Goal: Use online tool/utility: Utilize a website feature to perform a specific function

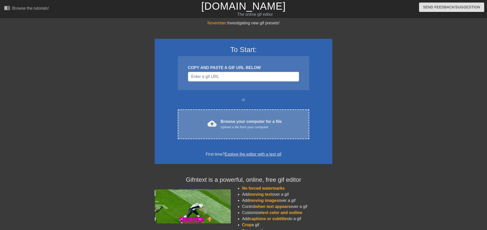
click at [237, 116] on div "cloud_upload Browse your computer for a file Upload a file from your computer C…" at bounding box center [243, 124] width 131 height 30
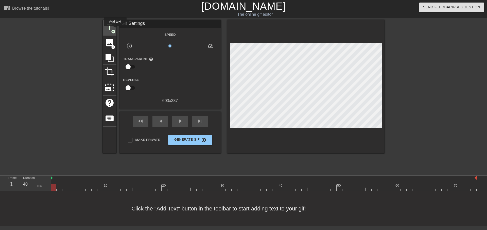
click at [114, 29] on span "title" at bounding box center [110, 27] width 10 height 10
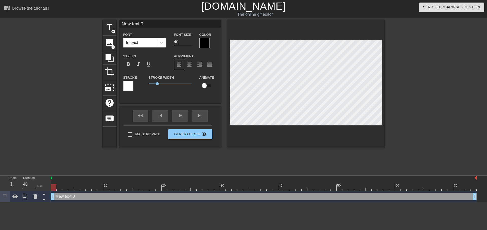
scroll to position [0, 1]
type input "G"
type textarea "G"
type input "Ge"
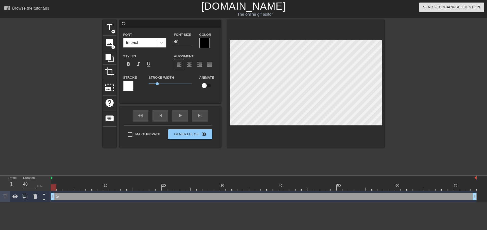
type textarea "Ge"
type input "Ger"
type textarea "Ger"
type input "Gers"
type textarea "Gers"
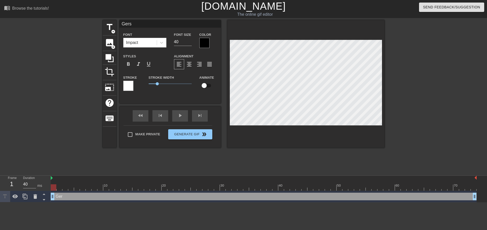
type input "Gersi"
type textarea "Gersi"
type input "Gersiu"
type textarea "Gersiu"
type input "Gersiu"
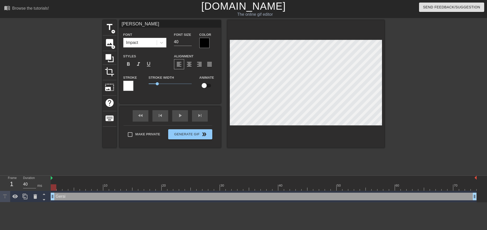
type textarea "Gersiu"
type input "Gersiu P"
type textarea "Gersiu P"
type input "Gersiu PS"
type textarea "Gersiu PS"
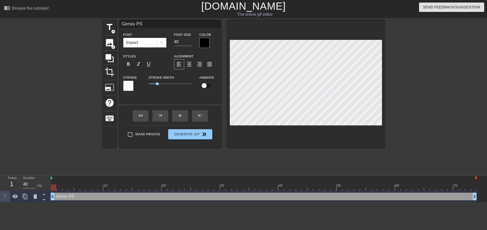
type input "Gersiu P"
type textarea "Gersiu P"
type input "Gersiu"
type textarea "Gersiu"
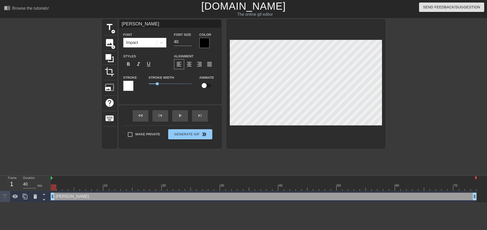
type input "Gersiu O"
type textarea "Gersiu O"
type input "Gersiu OS"
type textarea "Gersiu OS"
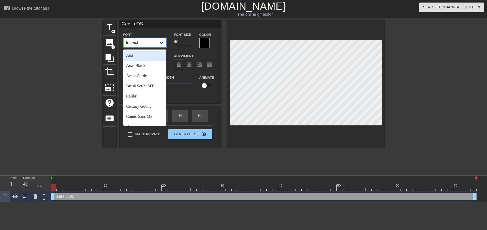
click at [162, 42] on icon at bounding box center [161, 42] width 5 height 5
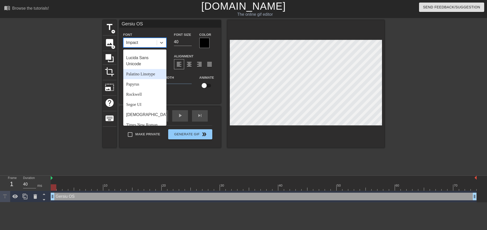
click at [144, 74] on div "Palatino Linotype" at bounding box center [144, 74] width 43 height 10
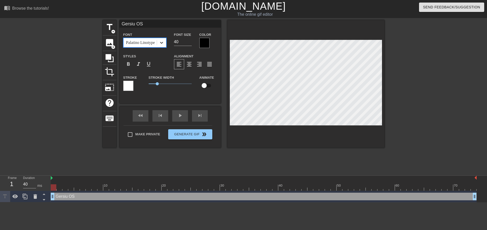
click at [160, 43] on icon at bounding box center [161, 42] width 5 height 5
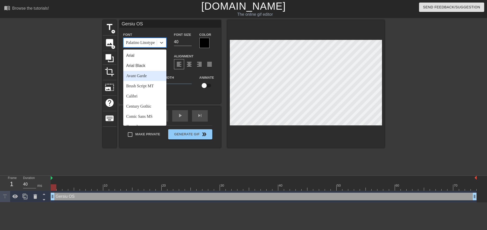
click at [143, 73] on div "Avant Garde" at bounding box center [144, 76] width 43 height 10
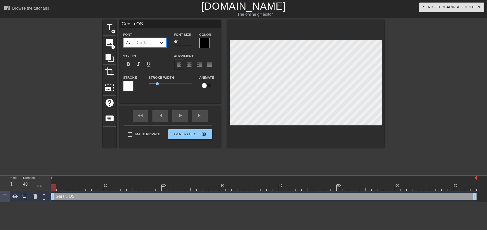
click at [163, 44] on icon at bounding box center [161, 42] width 5 height 5
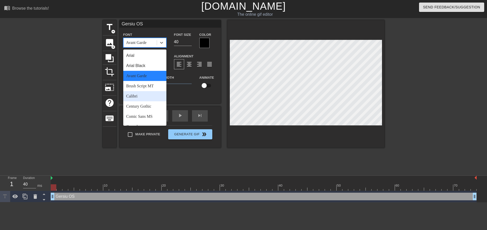
click at [140, 95] on div "Calibri" at bounding box center [144, 96] width 43 height 10
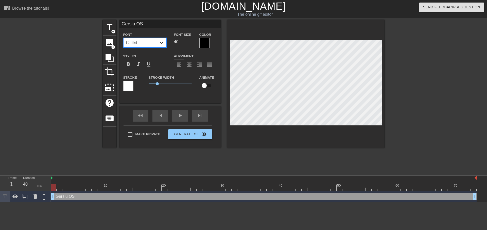
click at [164, 42] on div at bounding box center [161, 42] width 9 height 9
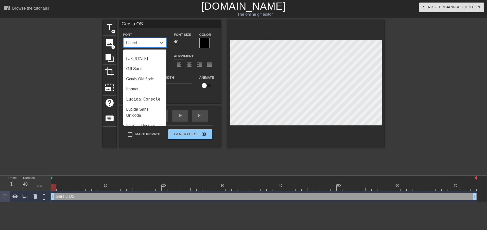
scroll to position [107, 0]
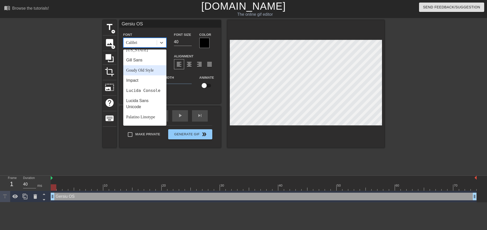
click at [136, 67] on div "Goudy Old Style" at bounding box center [144, 70] width 43 height 10
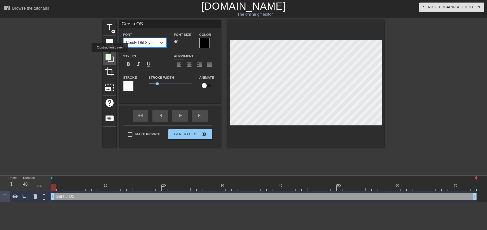
click at [110, 56] on icon at bounding box center [110, 58] width 8 height 8
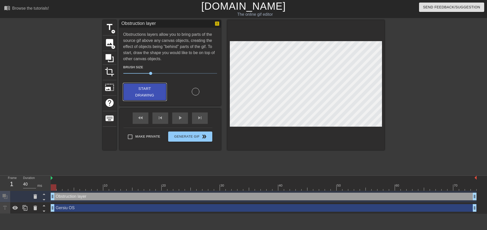
click at [150, 95] on span "Start Drawing" at bounding box center [144, 91] width 31 height 13
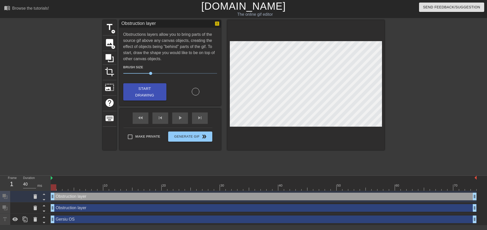
click at [195, 89] on div at bounding box center [196, 92] width 8 height 8
drag, startPoint x: 152, startPoint y: 72, endPoint x: 179, endPoint y: 73, distance: 27.4
click at [179, 73] on span "60" at bounding box center [170, 73] width 94 height 6
click at [150, 95] on span "Start Drawing" at bounding box center [144, 91] width 31 height 13
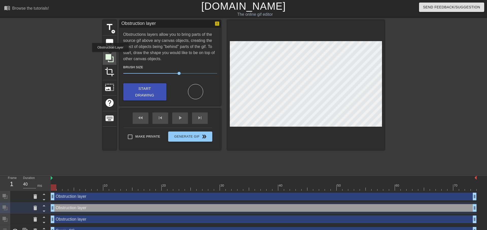
click at [110, 56] on icon at bounding box center [110, 58] width 8 height 8
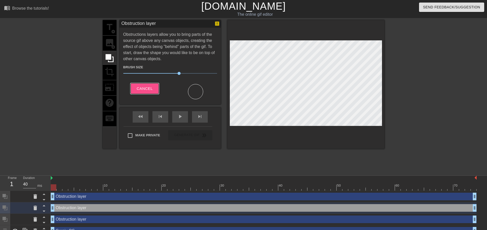
click at [143, 88] on span "Cancel" at bounding box center [145, 88] width 16 height 7
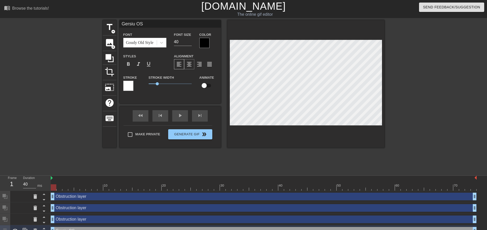
click at [190, 64] on span "format_align_center" at bounding box center [189, 64] width 6 height 6
click at [206, 38] on div "Color" at bounding box center [208, 39] width 18 height 16
click at [206, 40] on div at bounding box center [204, 43] width 10 height 10
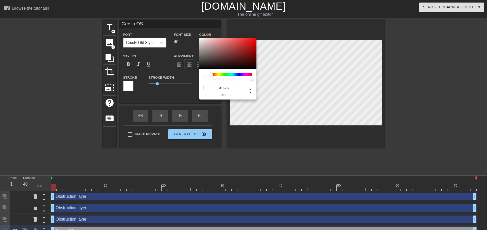
type input "#FFF9F9"
drag, startPoint x: 204, startPoint y: 39, endPoint x: 201, endPoint y: 37, distance: 4.6
click at [201, 38] on div at bounding box center [227, 53] width 57 height 31
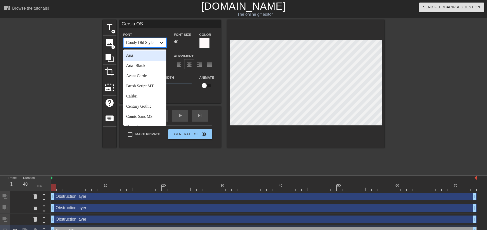
click at [160, 41] on icon at bounding box center [161, 42] width 5 height 5
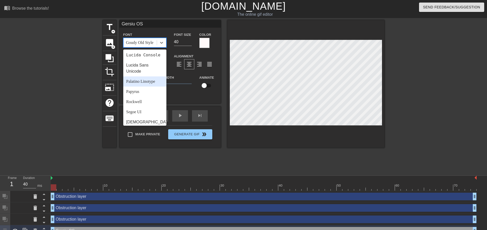
scroll to position [160, 0]
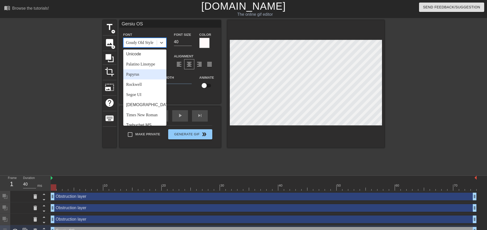
click at [137, 74] on div "Papyrus" at bounding box center [144, 74] width 43 height 10
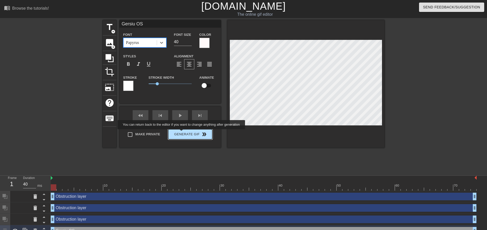
click at [182, 133] on div "Make Private Generate Gif double_arrow" at bounding box center [168, 135] width 89 height 20
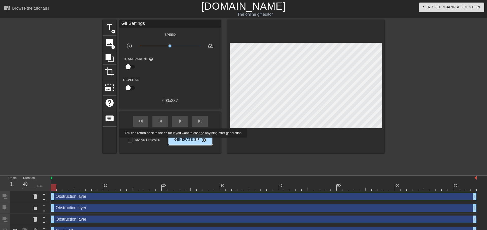
click at [184, 141] on span "Generate Gif double_arrow" at bounding box center [190, 140] width 40 height 6
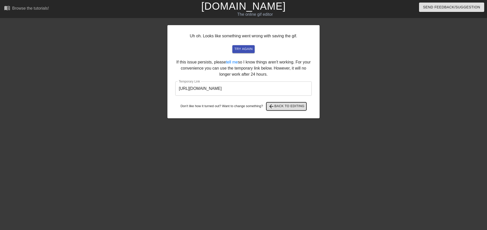
click at [287, 108] on span "arrow_back Back to Editing" at bounding box center [286, 106] width 36 height 6
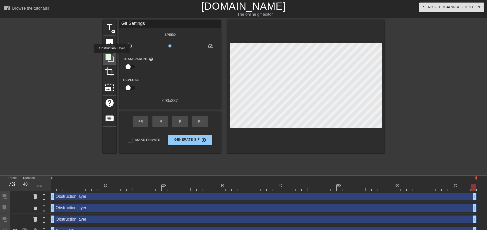
click at [112, 56] on icon at bounding box center [110, 58] width 10 height 10
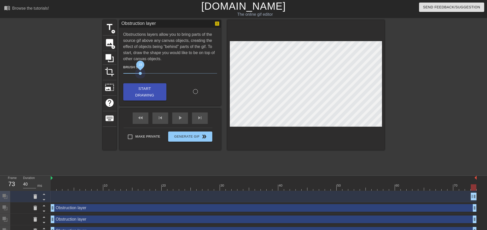
drag, startPoint x: 180, startPoint y: 72, endPoint x: 142, endPoint y: 69, distance: 37.9
click at [140, 70] on span "19" at bounding box center [170, 73] width 94 height 6
click at [152, 90] on span "Start Drawing" at bounding box center [144, 91] width 31 height 13
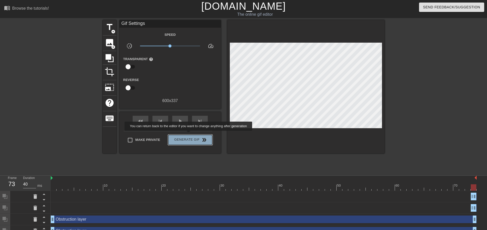
click at [189, 135] on button "Generate Gif double_arrow" at bounding box center [190, 140] width 44 height 10
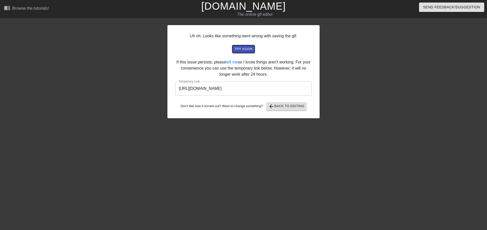
click at [243, 49] on span "try again" at bounding box center [243, 49] width 18 height 6
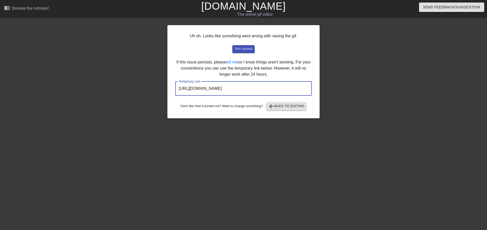
drag, startPoint x: 284, startPoint y: 87, endPoint x: 95, endPoint y: 70, distance: 189.7
click at [175, 81] on input "https://www.gifntext.com/temp_generations/LythlyJe.gif" at bounding box center [243, 88] width 136 height 14
